Goal: Download file/media

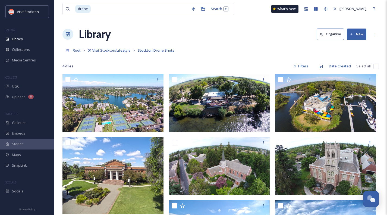
scroll to position [353, 0]
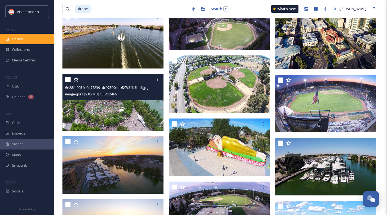
click at [22, 39] on span "Library" at bounding box center [17, 38] width 11 height 5
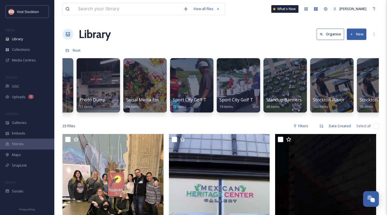
scroll to position [0, 1678]
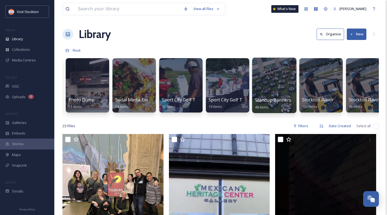
click at [266, 79] on div at bounding box center [274, 85] width 44 height 55
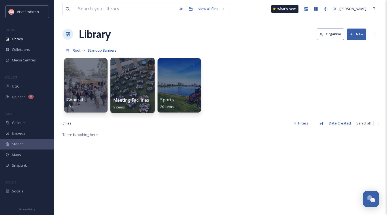
click at [123, 78] on div at bounding box center [132, 85] width 44 height 55
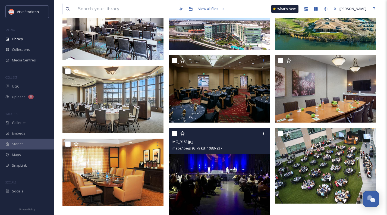
scroll to position [91, 0]
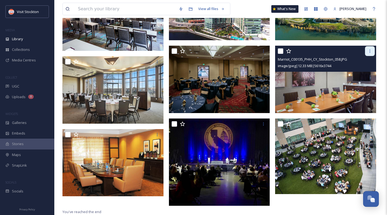
click at [368, 52] on icon at bounding box center [369, 51] width 4 height 4
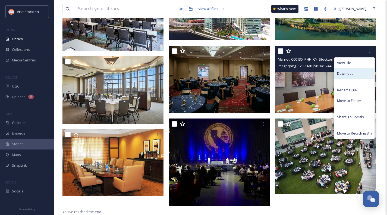
click at [342, 76] on span "Download" at bounding box center [345, 73] width 17 height 5
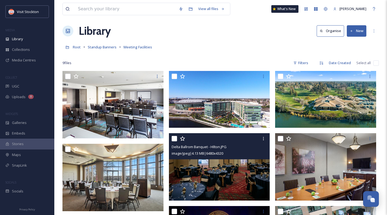
scroll to position [0, 0]
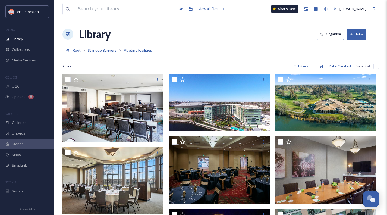
click at [216, 36] on div "Library Organise New" at bounding box center [220, 34] width 316 height 16
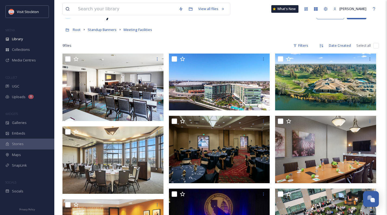
scroll to position [27, 0]
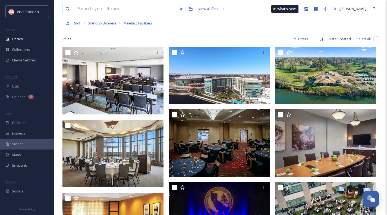
click at [109, 23] on span "Standup Banners" at bounding box center [102, 23] width 29 height 5
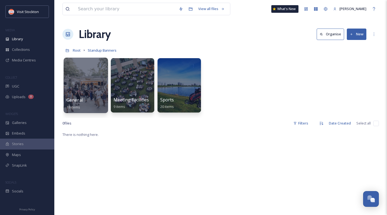
click at [88, 80] on div at bounding box center [85, 85] width 44 height 55
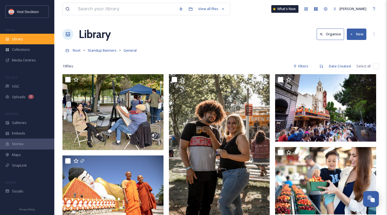
click at [27, 37] on div "Library" at bounding box center [27, 39] width 54 height 11
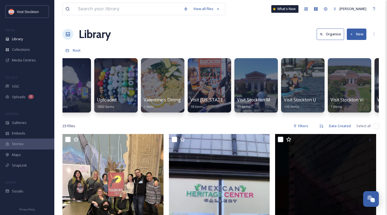
scroll to position [0, 2297]
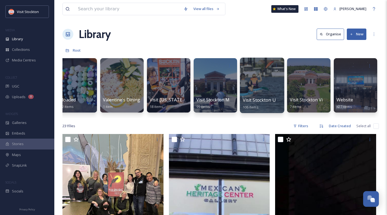
click at [253, 92] on div at bounding box center [262, 85] width 44 height 55
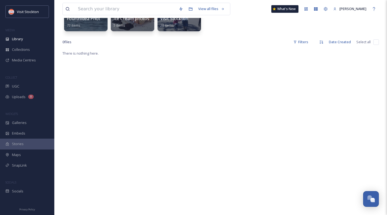
scroll to position [54, 0]
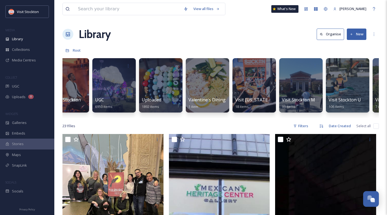
scroll to position [0, 2297]
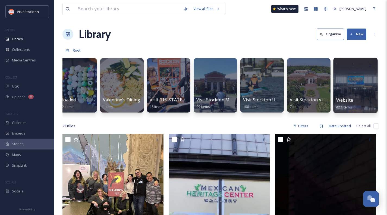
click at [352, 97] on span "Website" at bounding box center [344, 100] width 17 height 6
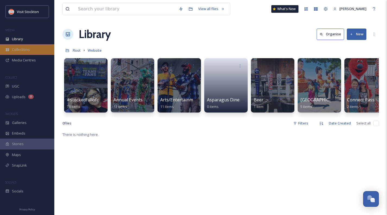
click at [19, 50] on span "Collections" at bounding box center [21, 49] width 18 height 5
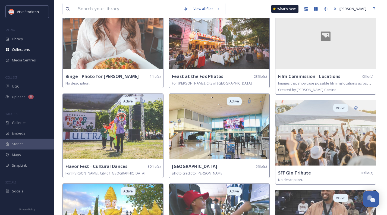
scroll to position [163, 0]
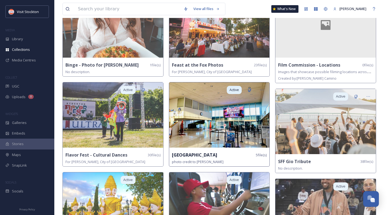
click at [231, 126] on img at bounding box center [219, 114] width 100 height 65
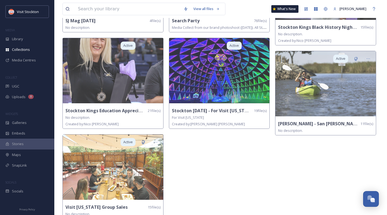
scroll to position [391, 0]
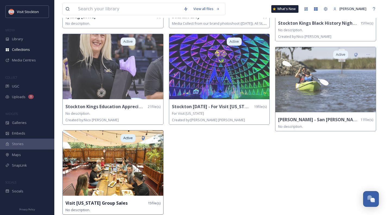
click at [151, 177] on img at bounding box center [113, 162] width 100 height 65
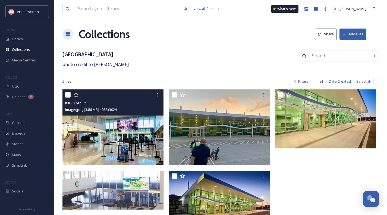
click at [142, 124] on img at bounding box center [112, 127] width 101 height 76
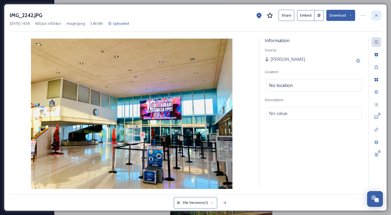
click at [376, 17] on icon at bounding box center [376, 15] width 4 height 4
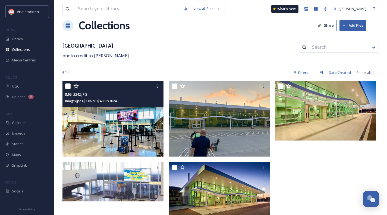
scroll to position [17, 0]
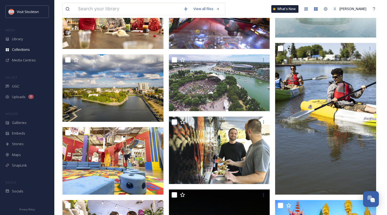
scroll to position [265, 0]
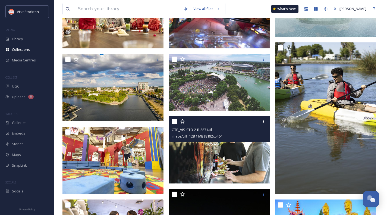
click at [257, 148] on img at bounding box center [219, 149] width 101 height 67
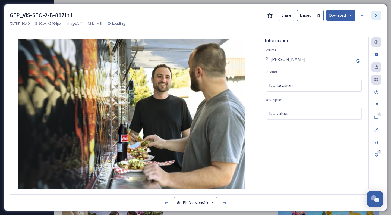
click at [377, 16] on icon at bounding box center [376, 15] width 2 height 2
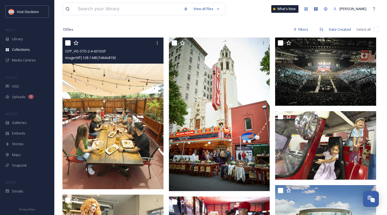
scroll to position [25, 0]
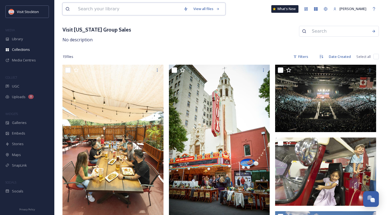
click at [92, 12] on input at bounding box center [128, 9] width 106 height 12
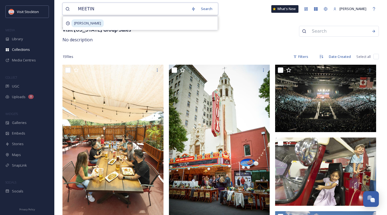
type input "MEETING"
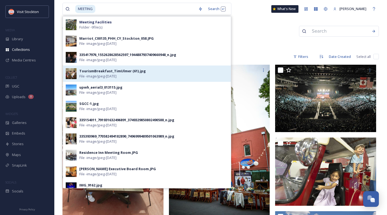
click at [100, 74] on span "File - image/jpeg - Nov 19 2023" at bounding box center [97, 76] width 37 height 5
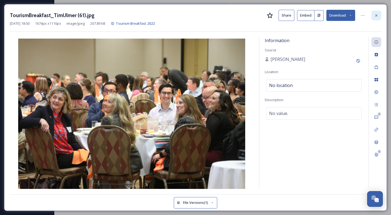
click at [378, 18] on div at bounding box center [376, 16] width 10 height 10
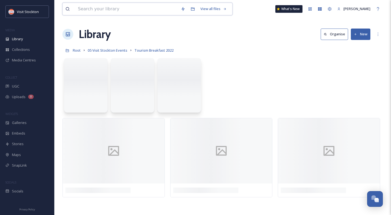
click at [93, 3] on input at bounding box center [126, 9] width 103 height 12
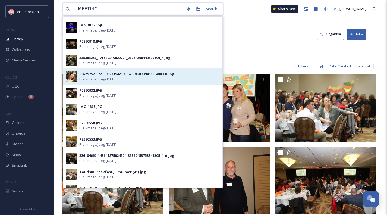
scroll to position [163, 0]
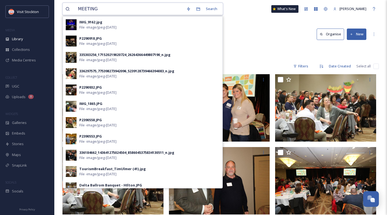
type input "MEETING"
click at [259, 38] on div "Library Organise New" at bounding box center [220, 34] width 316 height 16
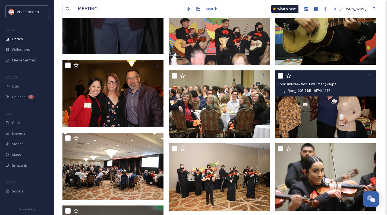
scroll to position [977, 0]
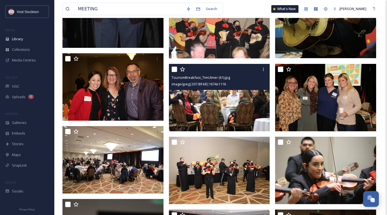
click at [245, 106] on img at bounding box center [219, 96] width 101 height 67
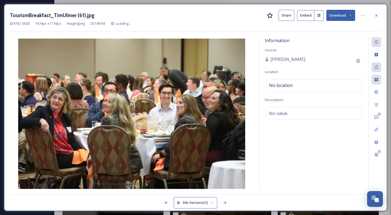
click at [342, 16] on button "Download" at bounding box center [340, 15] width 29 height 11
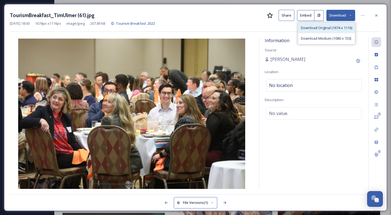
click at [339, 29] on span "Download Original (1674 x 1116)" at bounding box center [326, 27] width 51 height 5
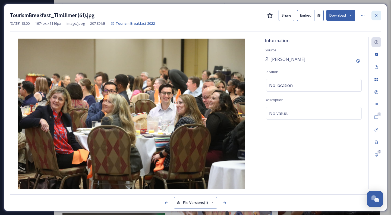
click at [377, 14] on icon at bounding box center [376, 15] width 4 height 4
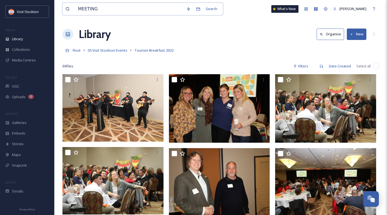
click at [99, 9] on input "MEETING" at bounding box center [129, 9] width 108 height 12
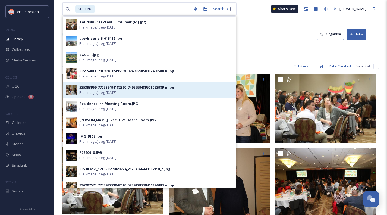
scroll to position [54, 0]
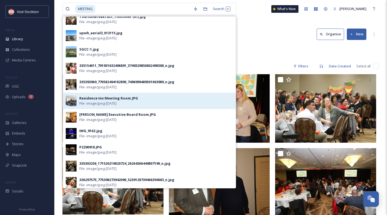
click at [88, 98] on div "Residence Inn Meeting Room.JPG" at bounding box center [108, 97] width 59 height 5
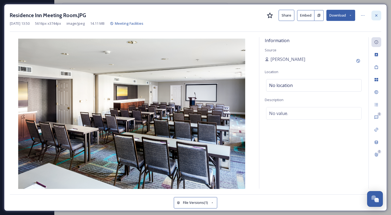
click at [375, 14] on icon at bounding box center [376, 15] width 4 height 4
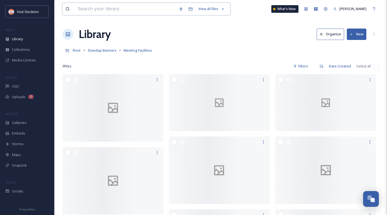
click at [101, 10] on input at bounding box center [125, 9] width 101 height 12
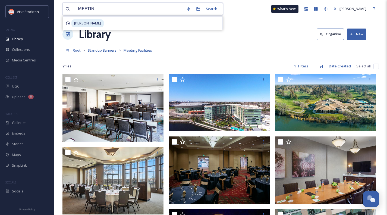
type input "MEETING"
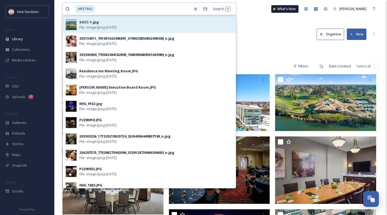
scroll to position [109, 0]
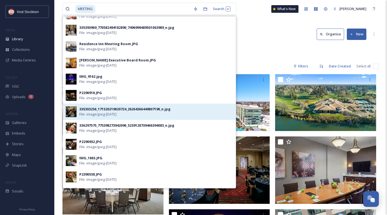
click at [112, 111] on div "335303256_171520219020724_26264366449807190_n.jpg" at bounding box center [124, 108] width 91 height 5
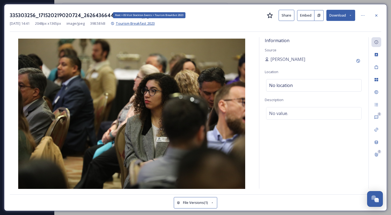
click at [139, 23] on span "Tourism Breakfast 2023" at bounding box center [135, 23] width 39 height 5
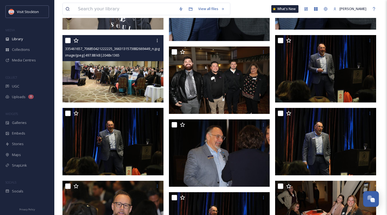
scroll to position [868, 0]
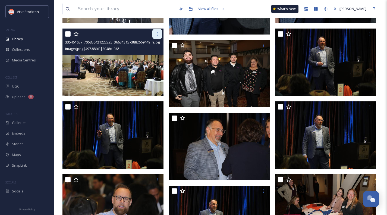
click at [159, 35] on icon at bounding box center [157, 34] width 4 height 4
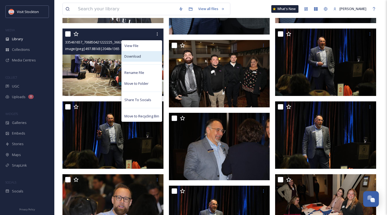
click at [144, 56] on div "Download" at bounding box center [142, 56] width 40 height 11
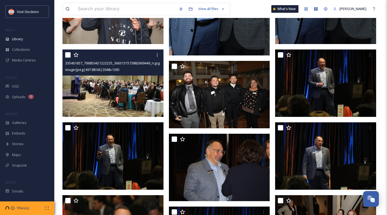
scroll to position [841, 0]
